Goal: Task Accomplishment & Management: Complete application form

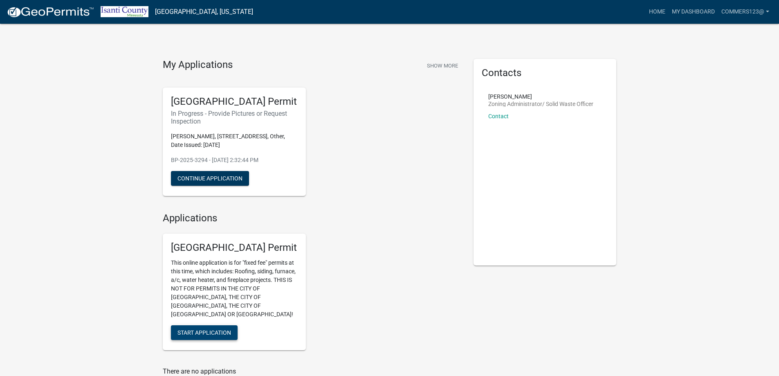
click at [206, 329] on span "Start Application" at bounding box center [204, 332] width 54 height 7
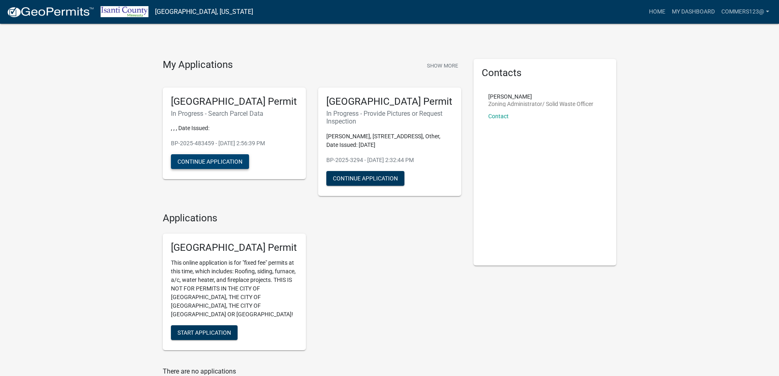
click at [199, 165] on button "Continue Application" at bounding box center [210, 161] width 78 height 15
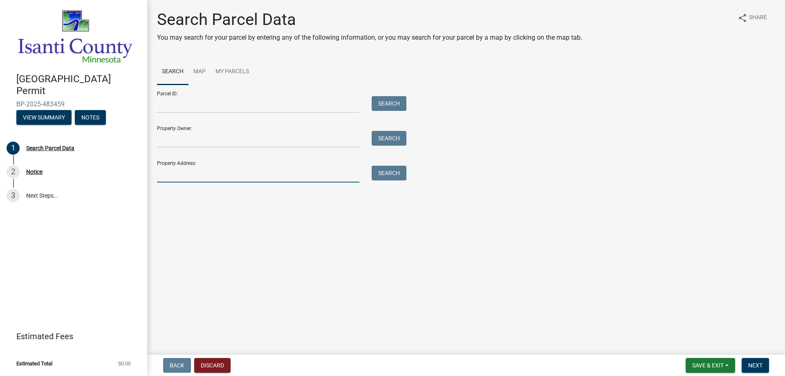
click at [184, 172] on input "Property Address:" at bounding box center [258, 174] width 202 height 17
type input "2130 cleveland ln s"
click at [388, 173] on button "Search" at bounding box center [389, 173] width 35 height 15
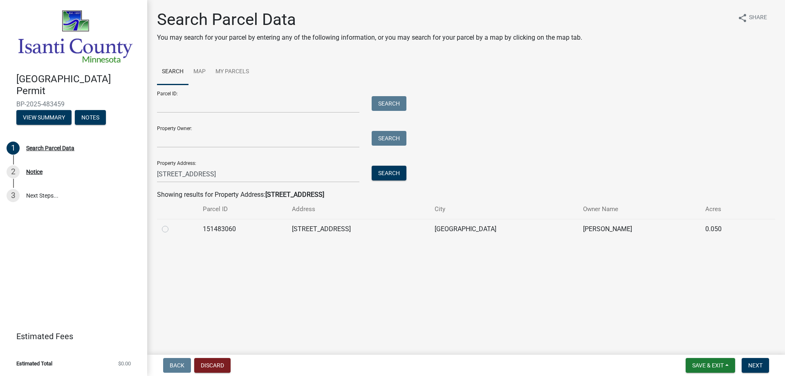
click at [172, 224] on label at bounding box center [172, 224] width 0 height 0
click at [172, 229] on input "radio" at bounding box center [174, 226] width 5 height 5
radio input "true"
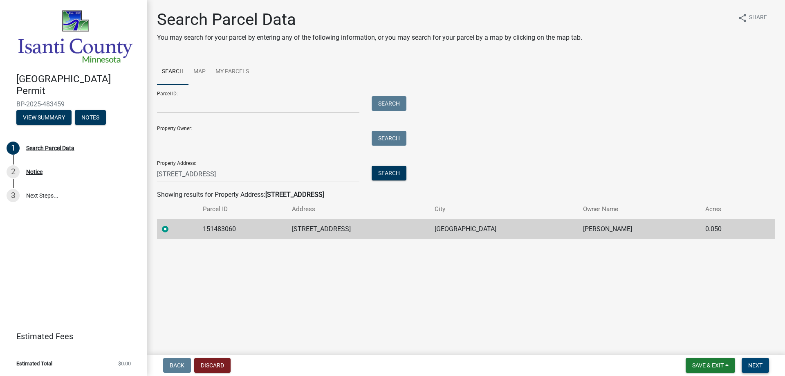
click at [755, 367] on span "Next" at bounding box center [755, 365] width 14 height 7
